Goal: Task Accomplishment & Management: Manage account settings

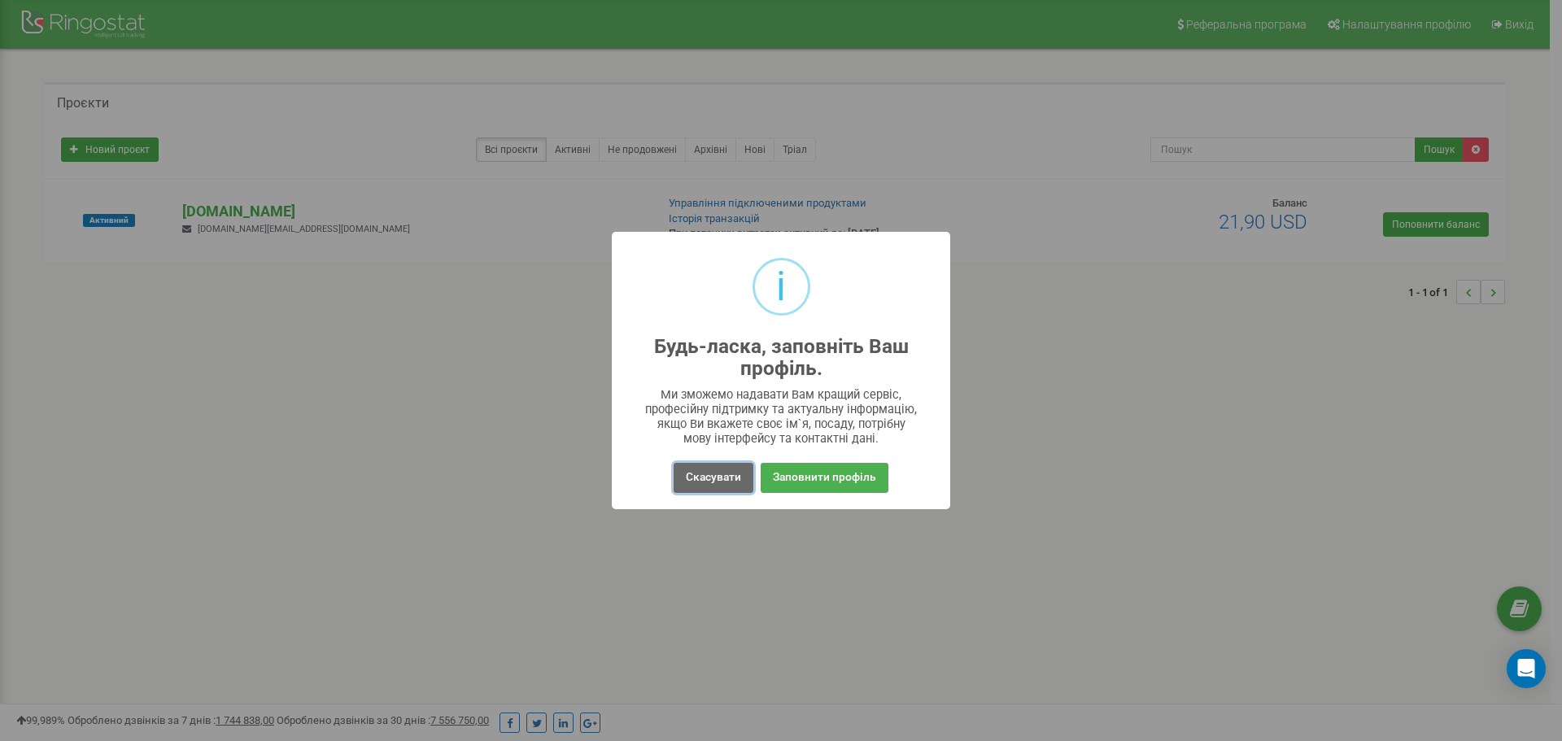
drag, startPoint x: 0, startPoint y: 0, endPoint x: 724, endPoint y: 482, distance: 869.8
click at [724, 482] on button "Скасувати" at bounding box center [713, 478] width 80 height 30
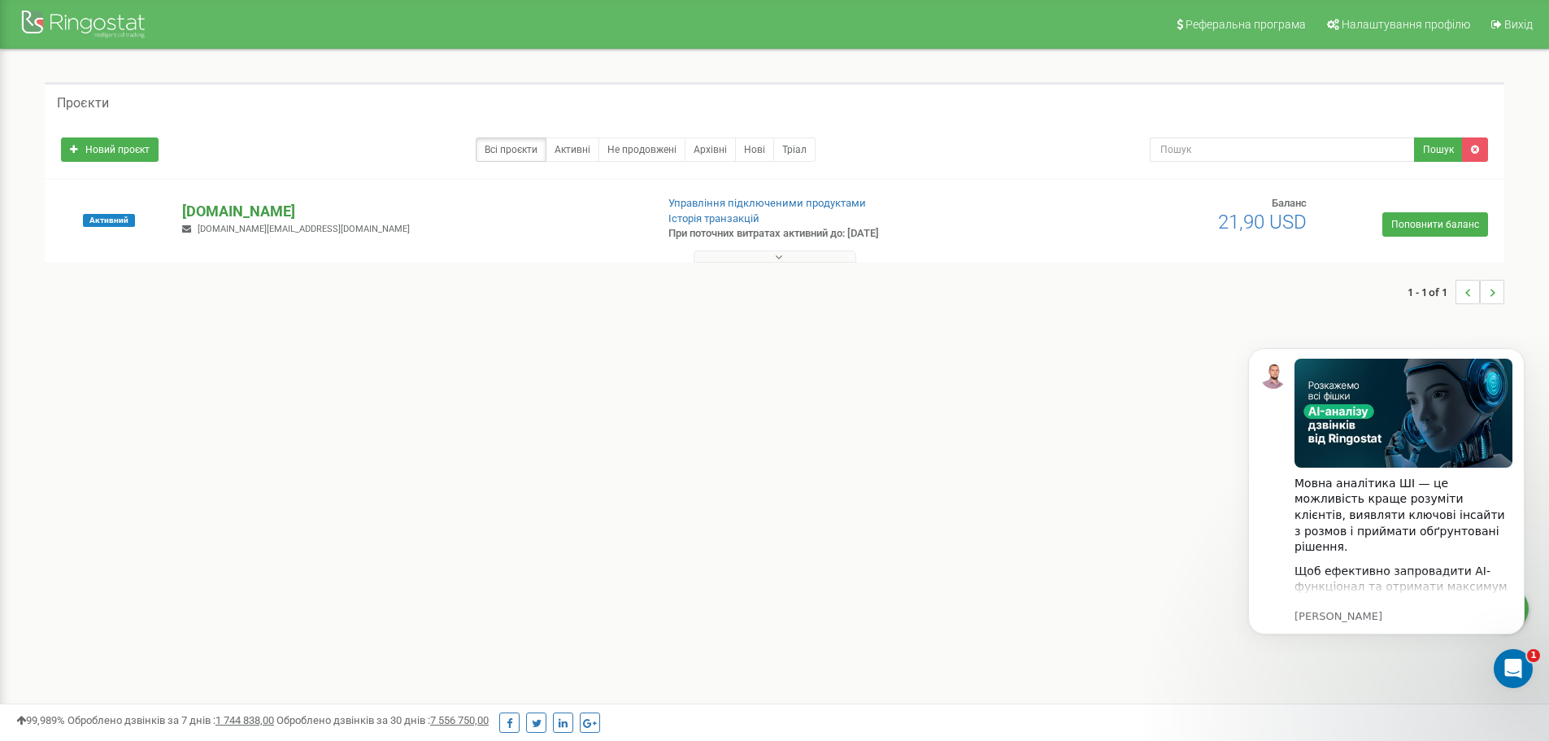
click at [238, 211] on p "[DOMAIN_NAME]" at bounding box center [412, 211] width 460 height 21
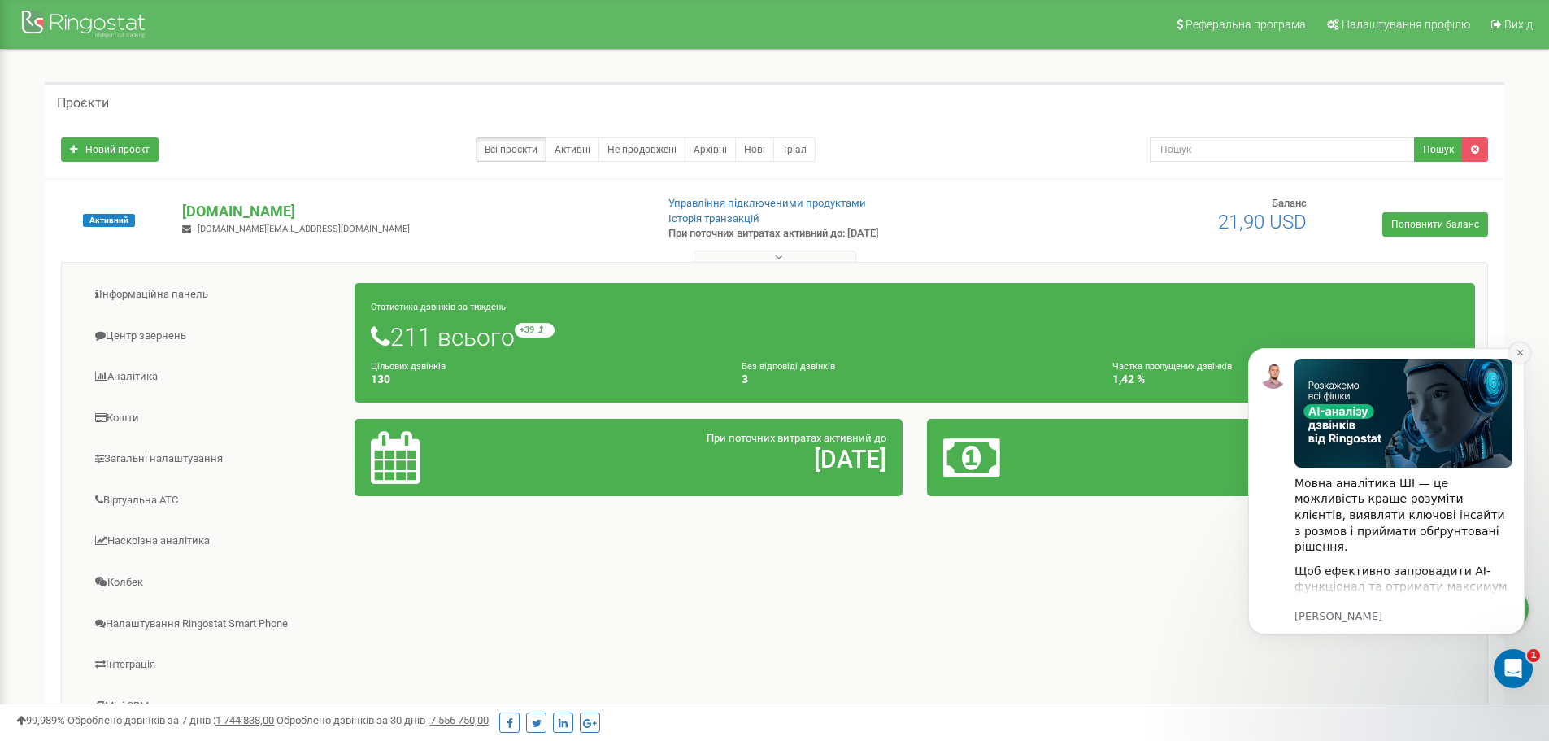
click at [1521, 351] on icon "Dismiss notification" at bounding box center [1520, 352] width 9 height 9
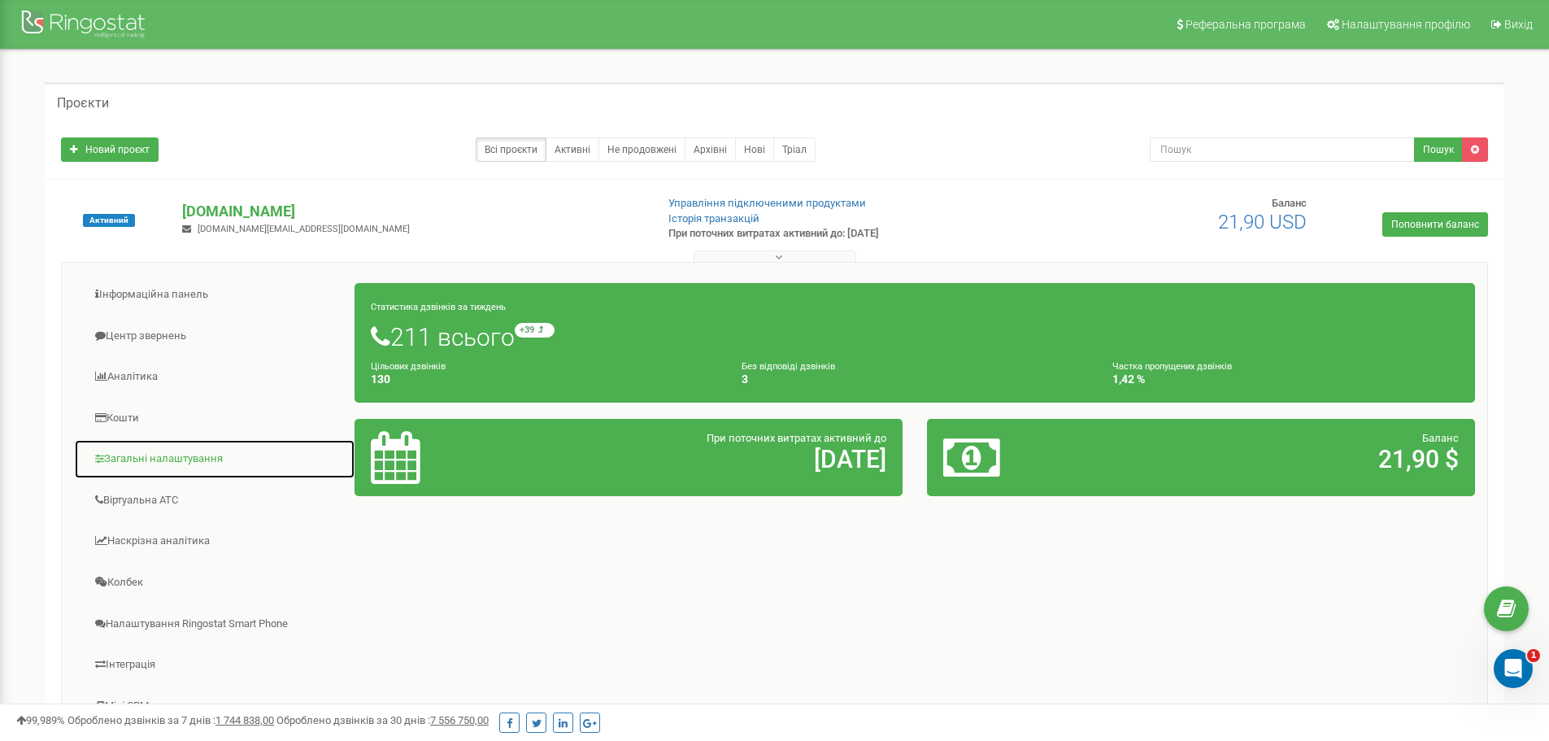
click at [172, 453] on link "Загальні налаштування" at bounding box center [214, 459] width 281 height 40
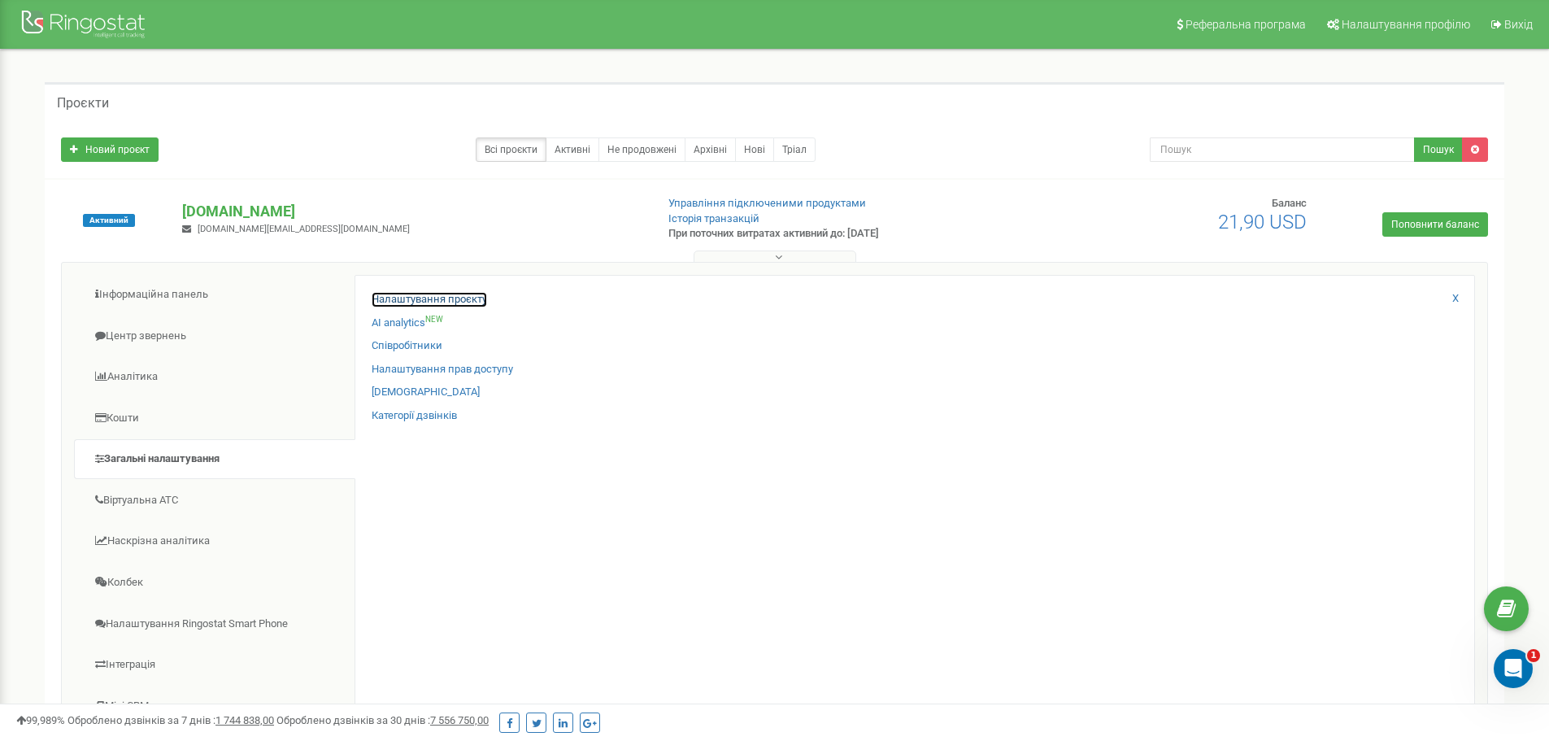
click at [460, 293] on link "Налаштування проєкту" at bounding box center [429, 299] width 115 height 15
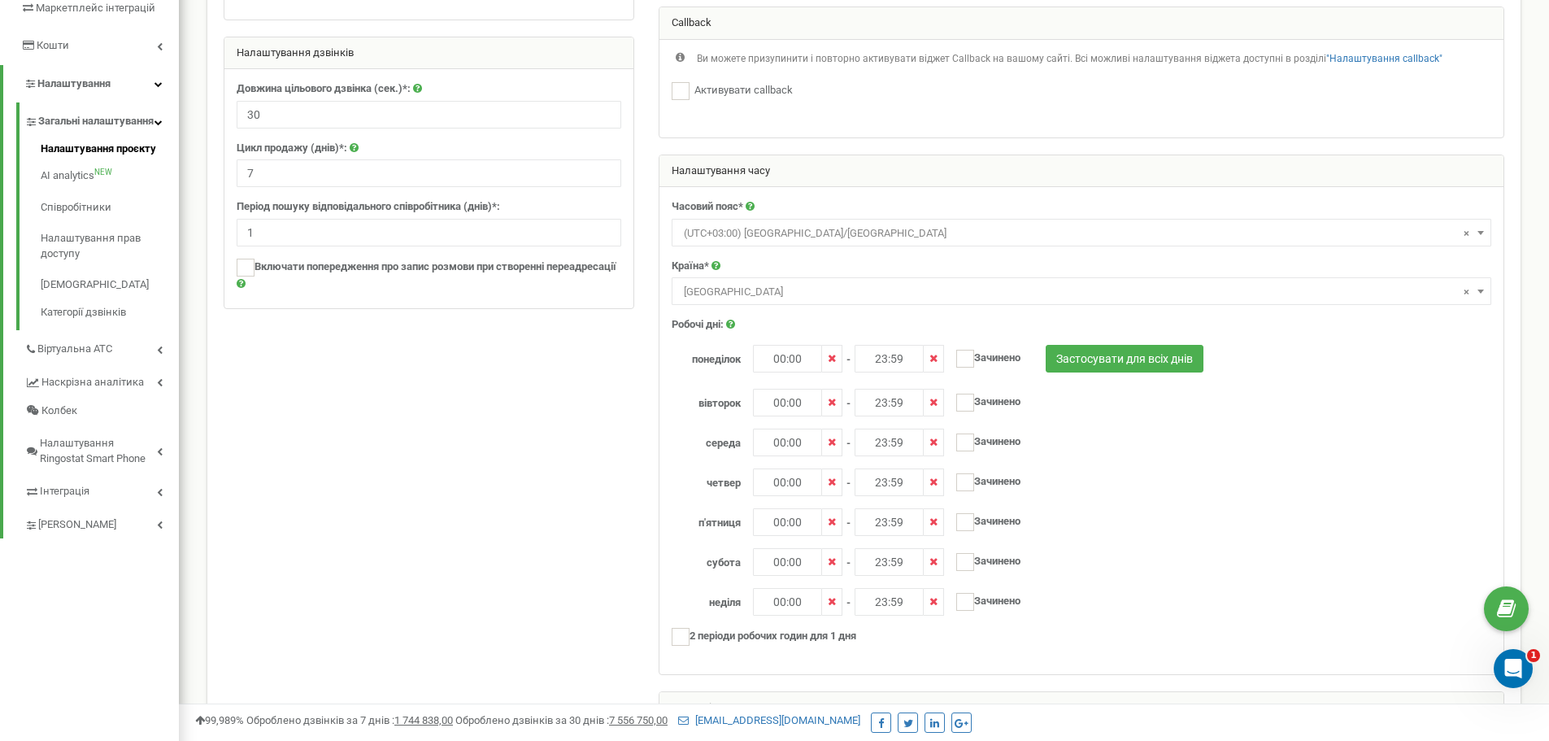
scroll to position [416, 0]
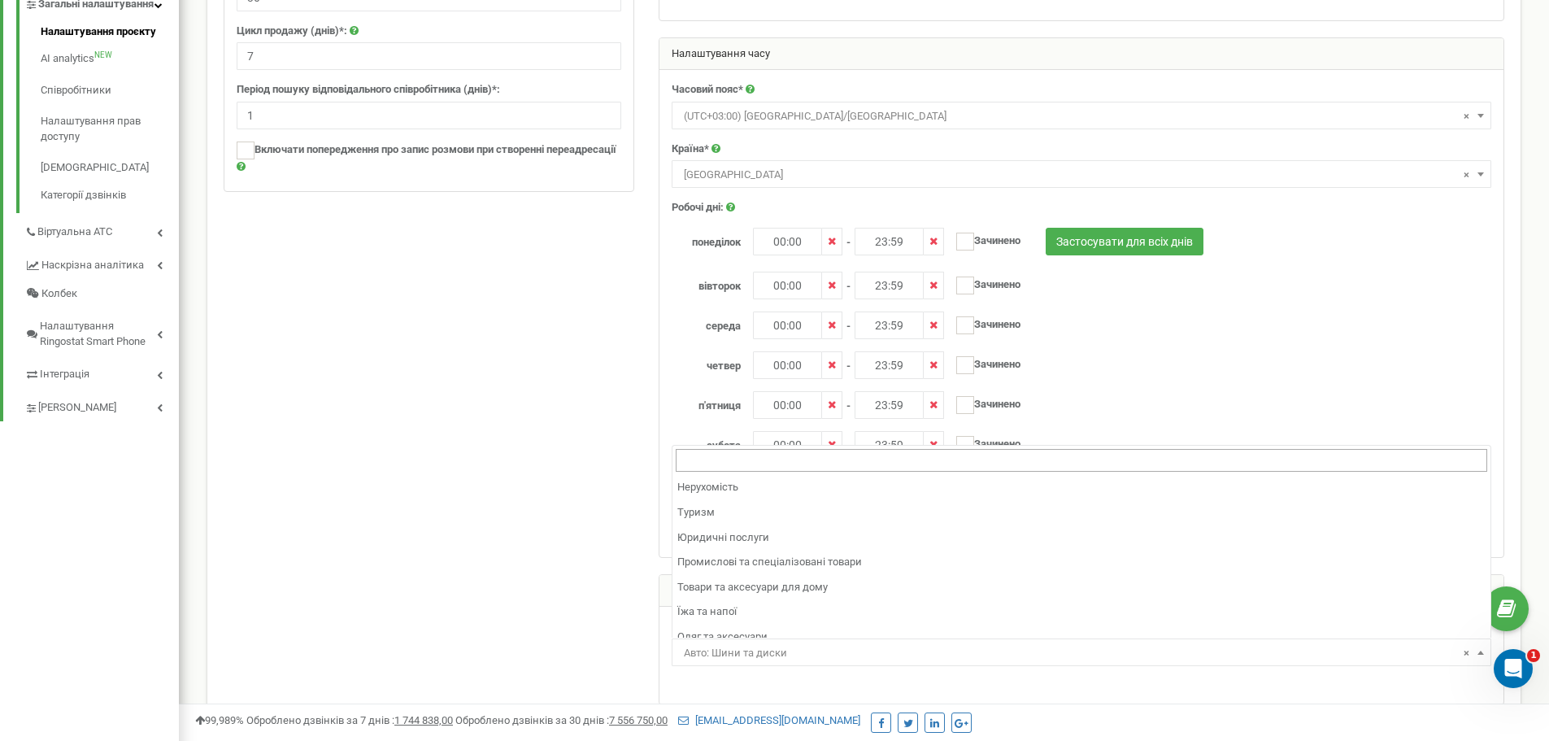
click at [754, 648] on span "× Авто: Шини та диски" at bounding box center [1081, 653] width 808 height 23
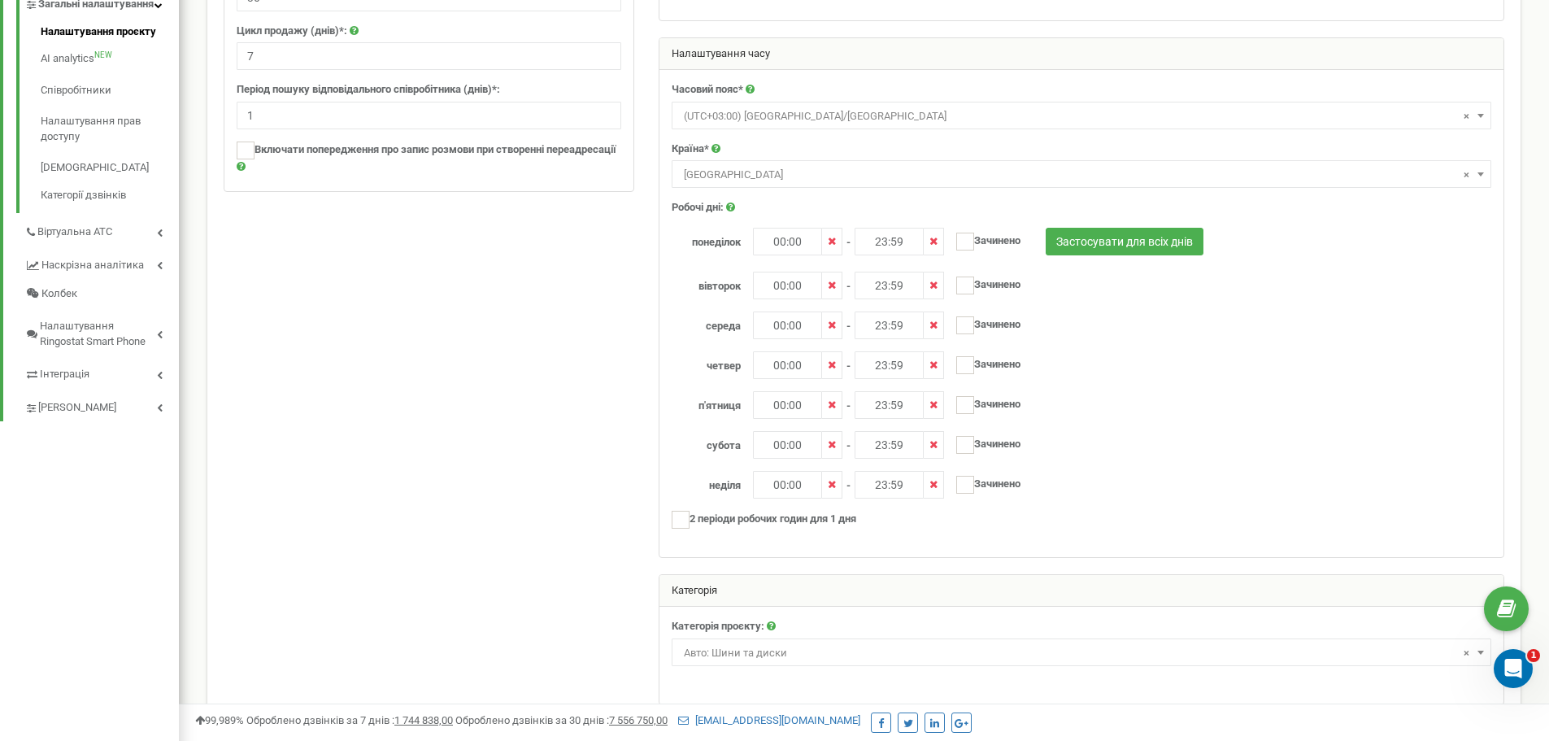
click at [419, 537] on div at bounding box center [863, 224] width 1305 height 995
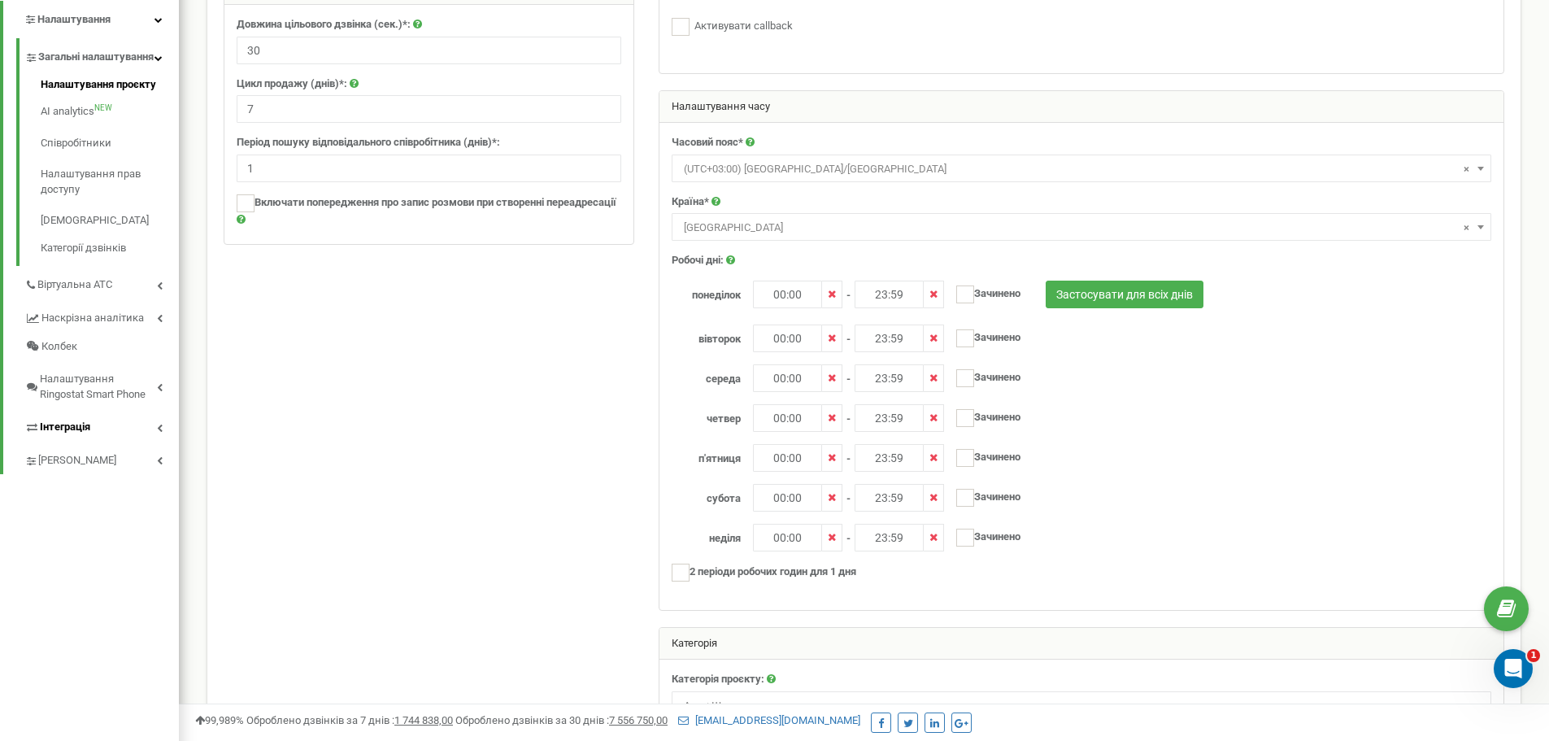
scroll to position [334, 0]
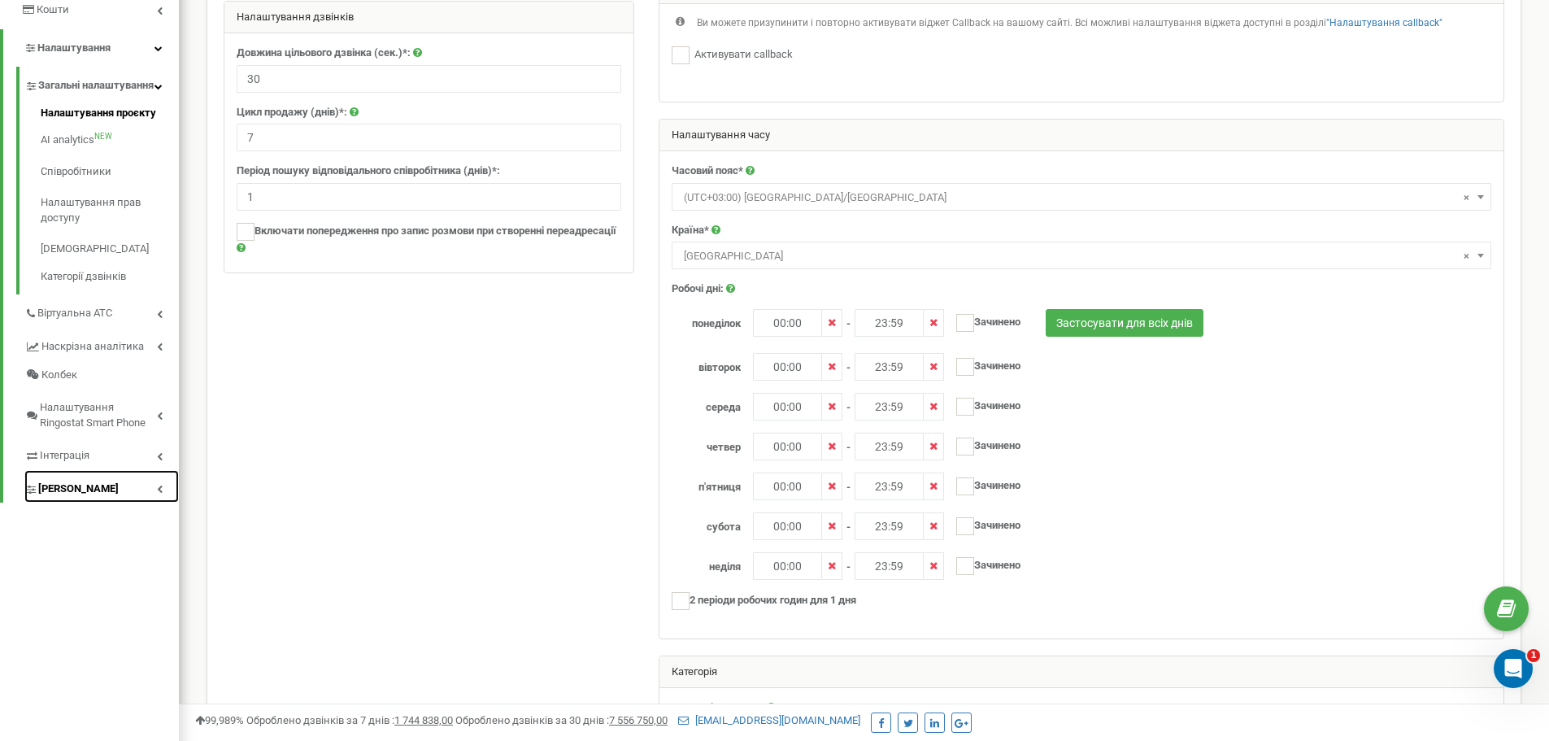
click at [136, 503] on link "[PERSON_NAME]" at bounding box center [101, 486] width 155 height 33
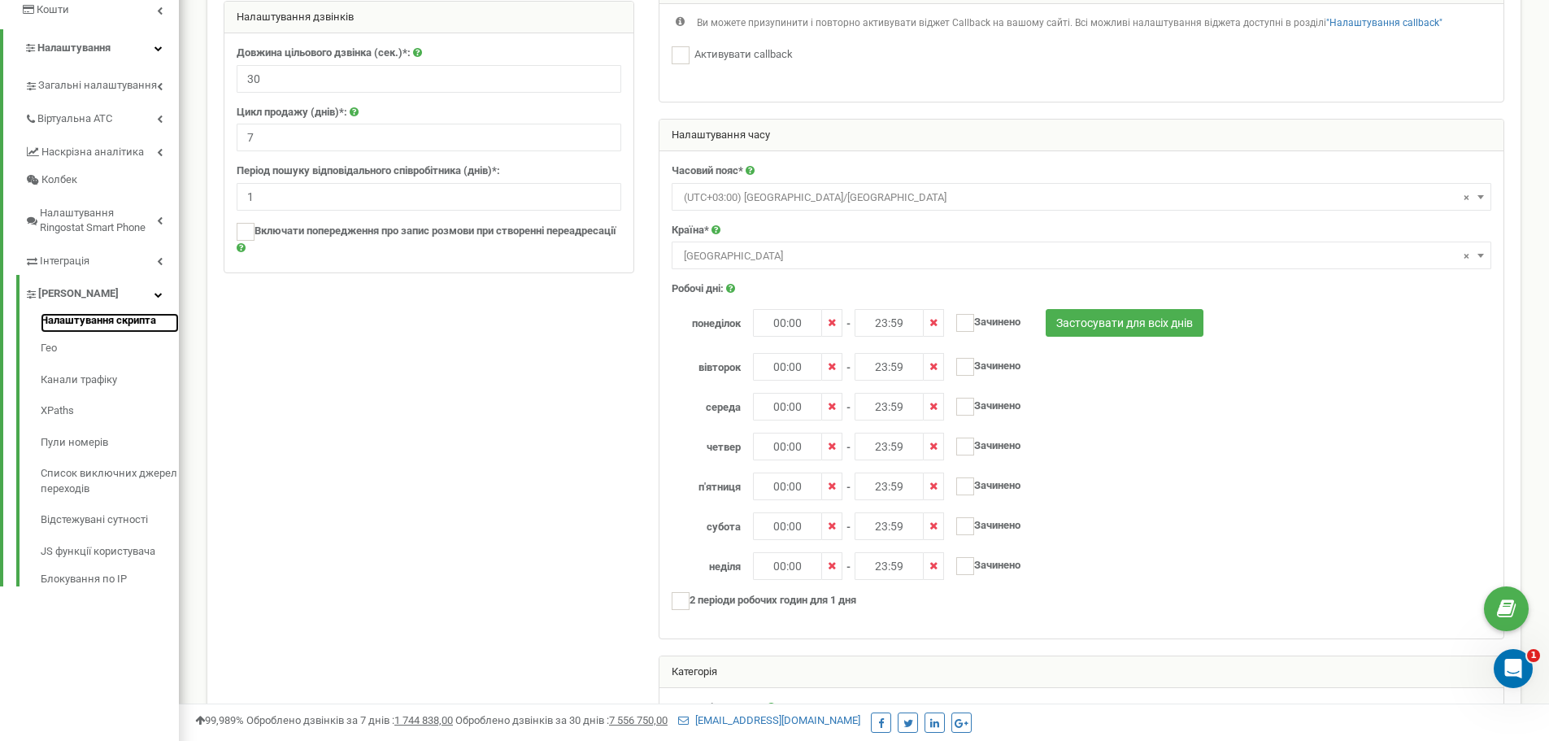
click at [107, 325] on link "Налаштування скрипта" at bounding box center [110, 323] width 138 height 20
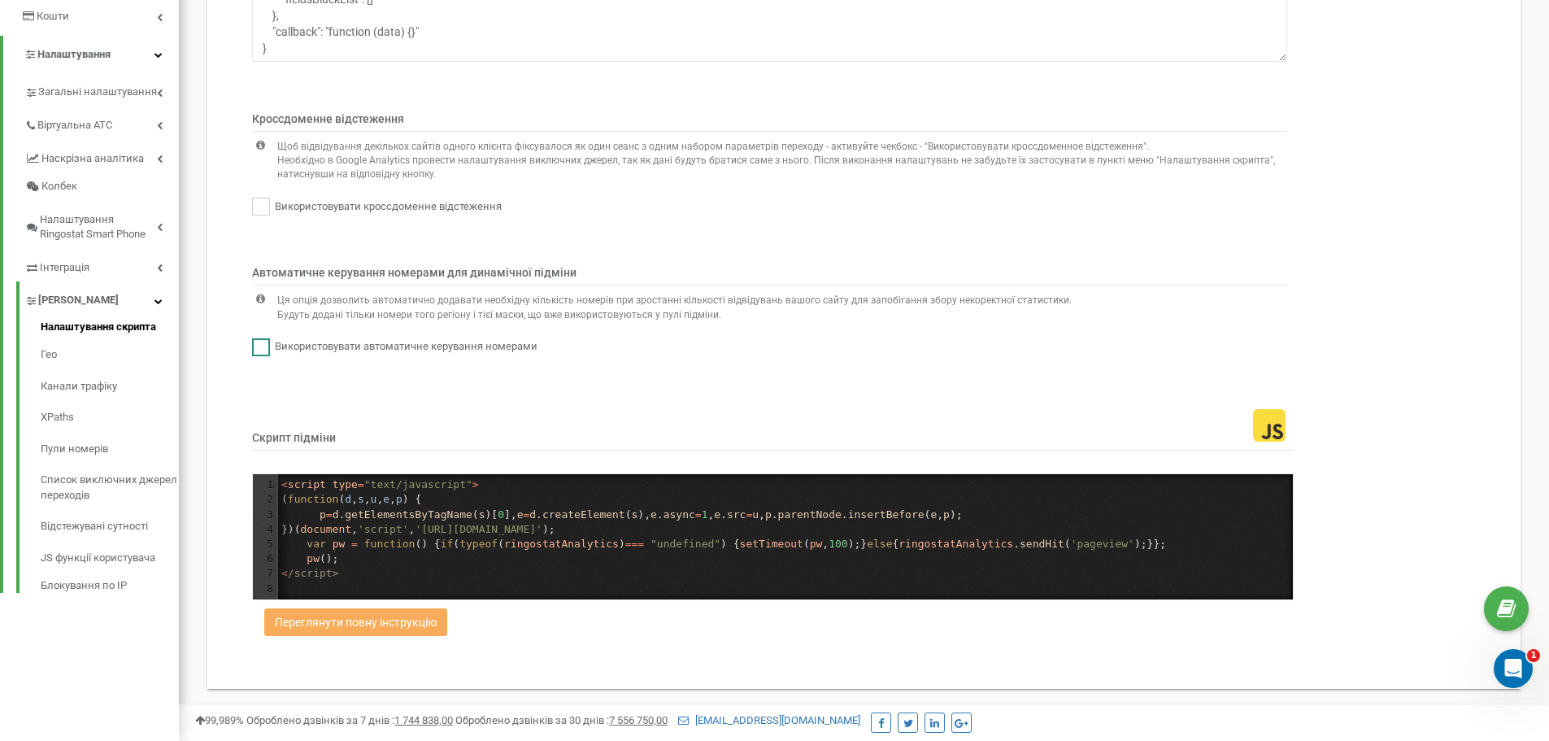
scroll to position [329, 0]
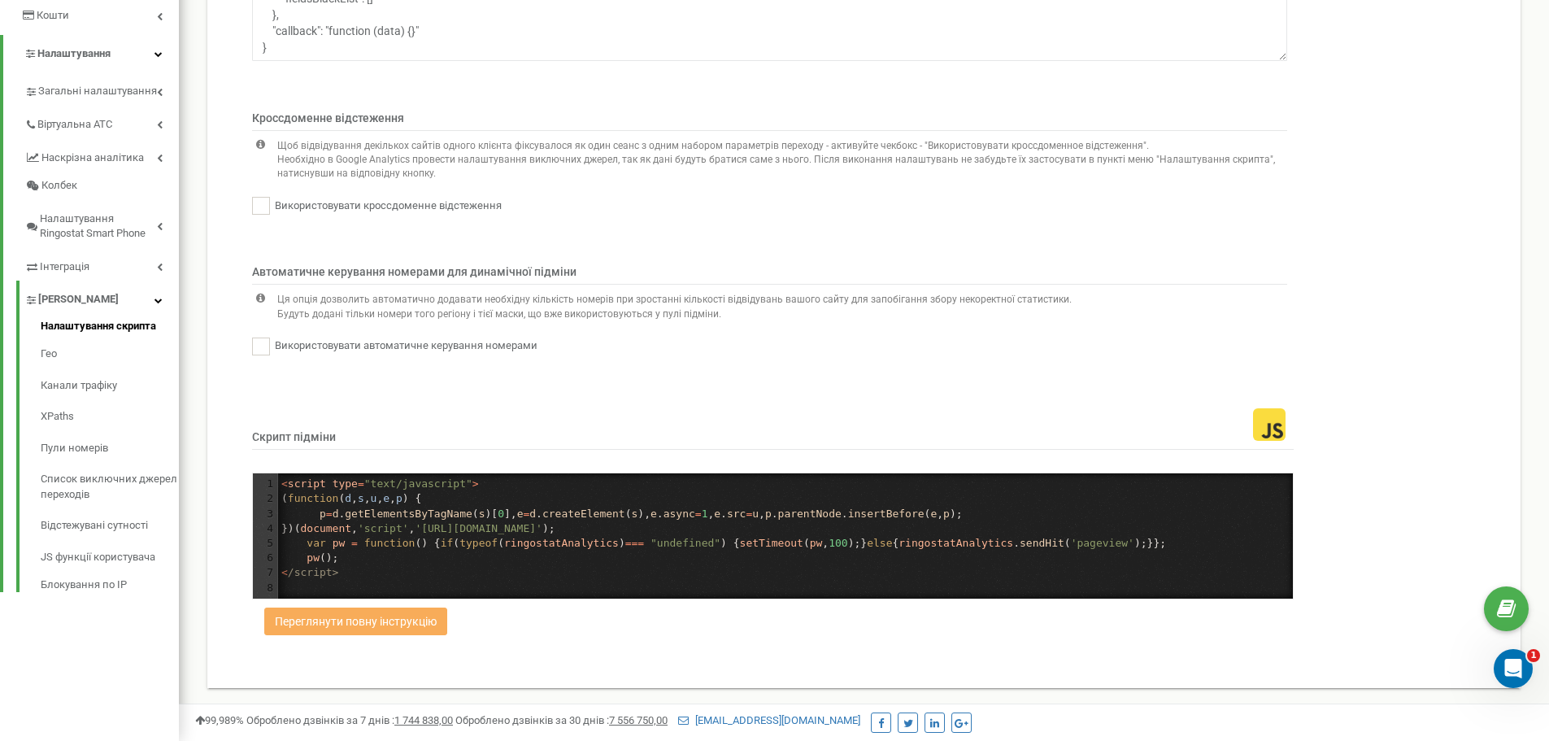
click at [560, 530] on div "1 < script type = "text/javascript" > 2 ( function ( d , s , u , e , p ) { 3 p …" at bounding box center [785, 536] width 1015 height 119
type textarea "ringostat"
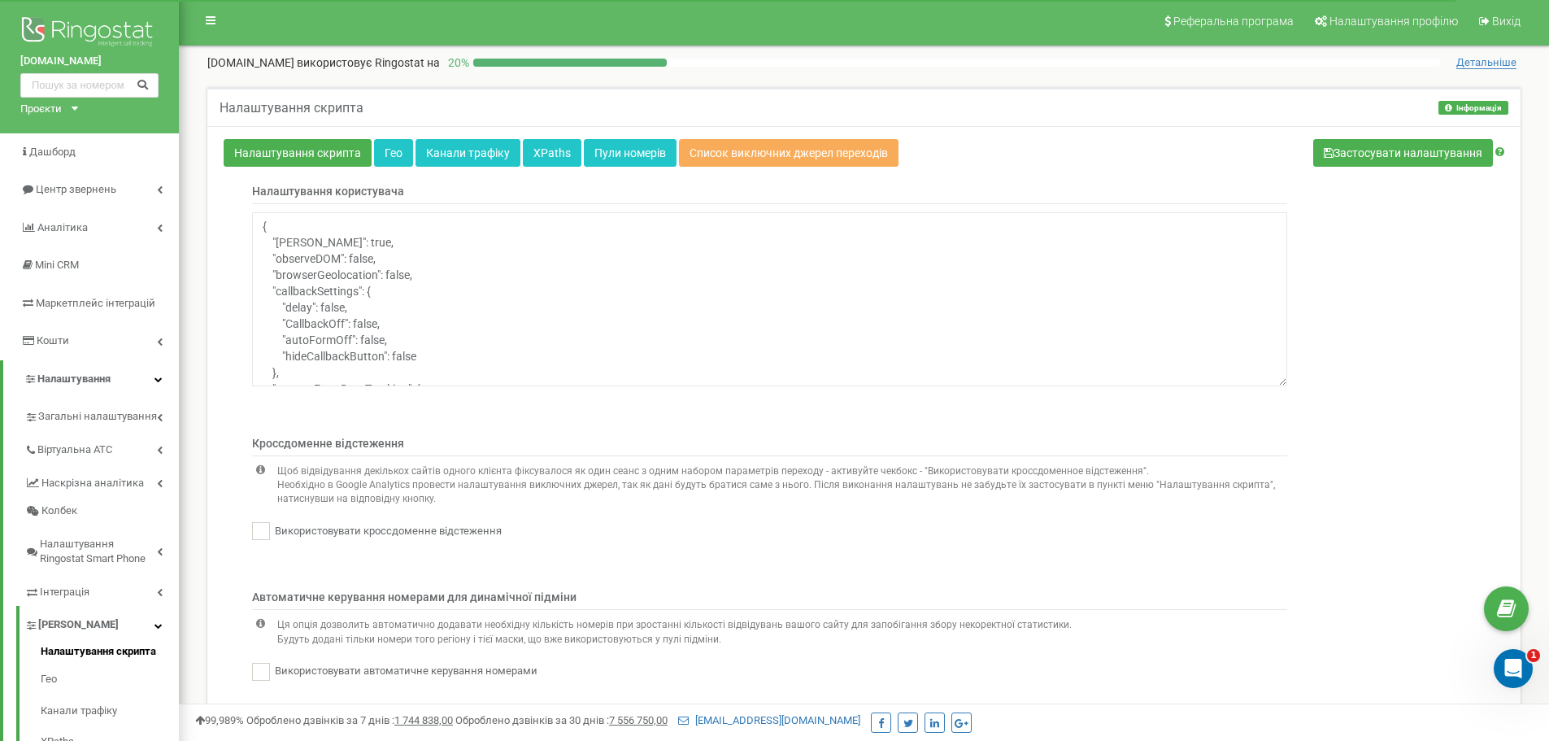
scroll to position [0, 0]
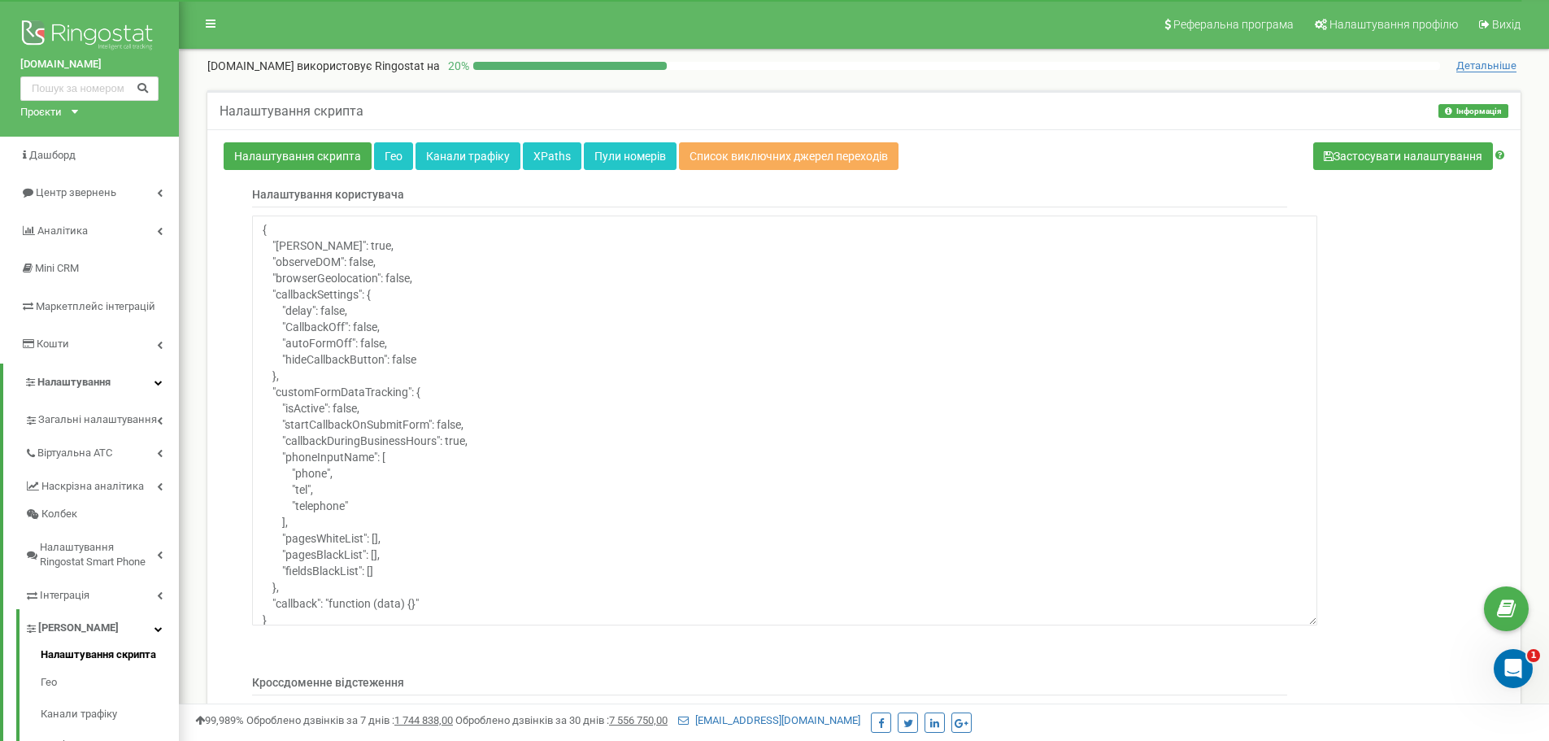
drag, startPoint x: 1279, startPoint y: 381, endPoint x: 1309, endPoint y: 616, distance: 237.8
click at [1309, 616] on textarea "{ "noGa": true, "observeDOM": false, "browserGeolocation": false, "callbackSett…" at bounding box center [784, 421] width 1065 height 410
